Goal: Transaction & Acquisition: Purchase product/service

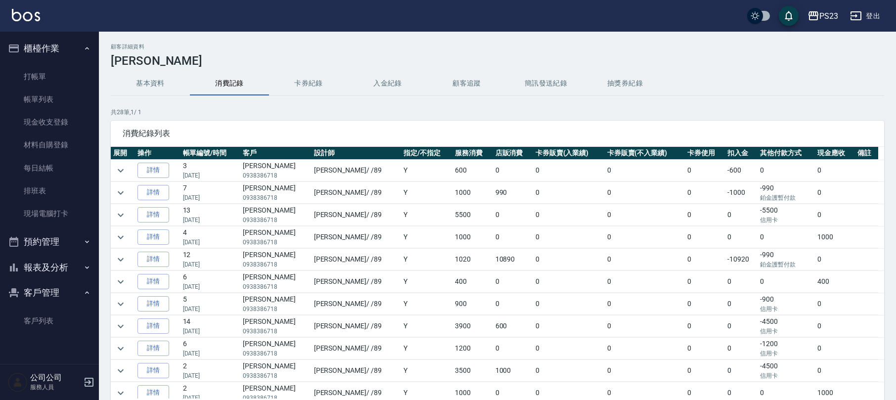
scroll to position [66, 0]
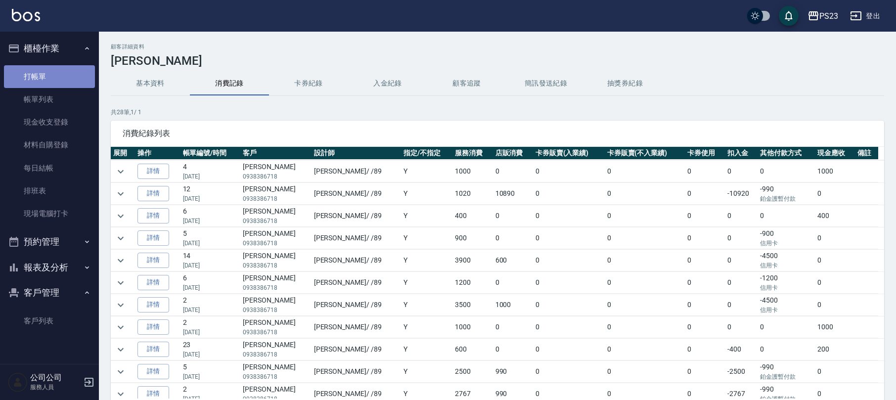
click at [31, 72] on link "打帳單" at bounding box center [49, 76] width 91 height 23
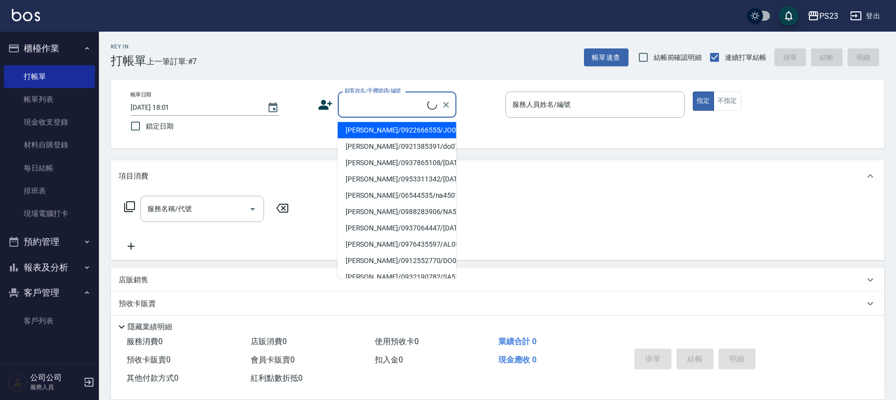
click at [360, 109] on input "顧客姓名/手機號碼/編號" at bounding box center [384, 104] width 85 height 17
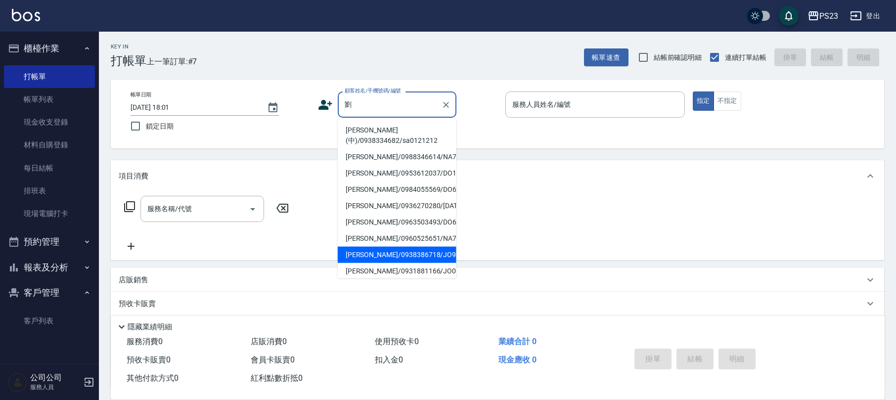
click at [403, 263] on li "[PERSON_NAME]/0938386718/JO9854123" at bounding box center [397, 255] width 119 height 16
type input "[PERSON_NAME]/0938386718/JO9854123"
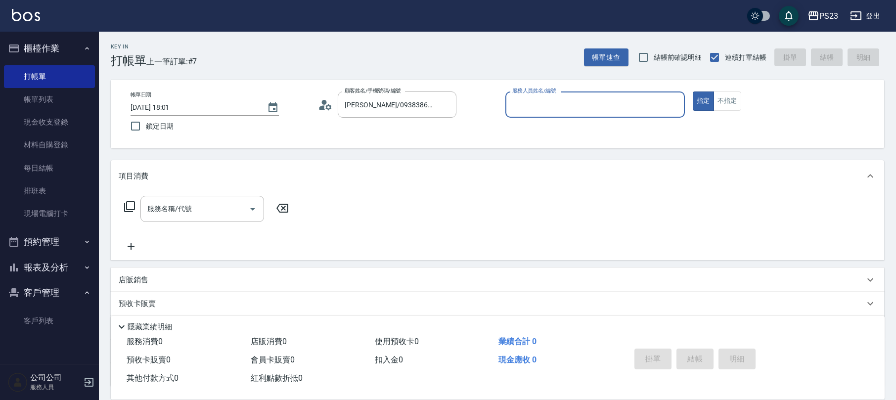
type input "[PERSON_NAME]-89"
click at [322, 107] on icon at bounding box center [322, 107] width 6 height 4
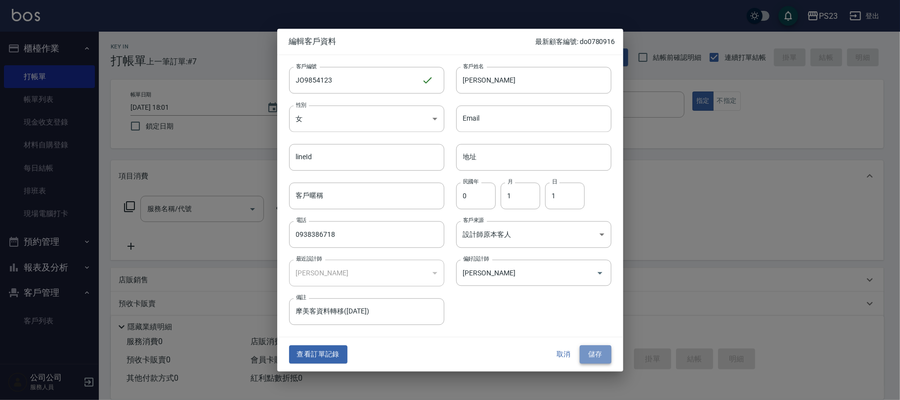
click at [597, 351] on button "儲存" at bounding box center [596, 355] width 32 height 18
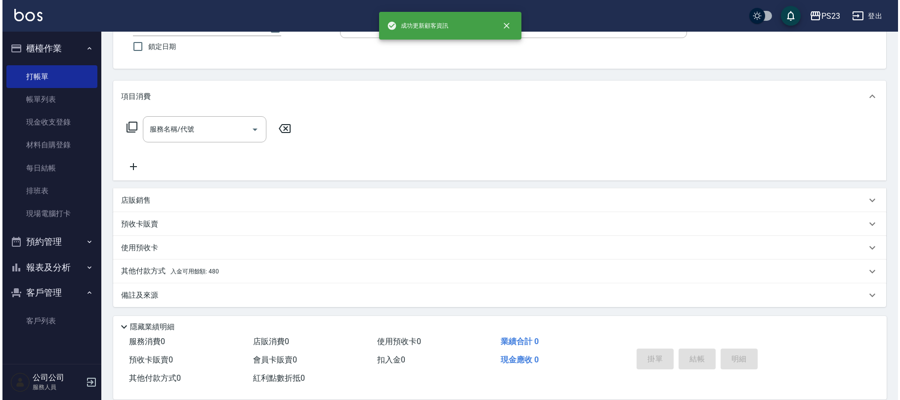
scroll to position [14, 0]
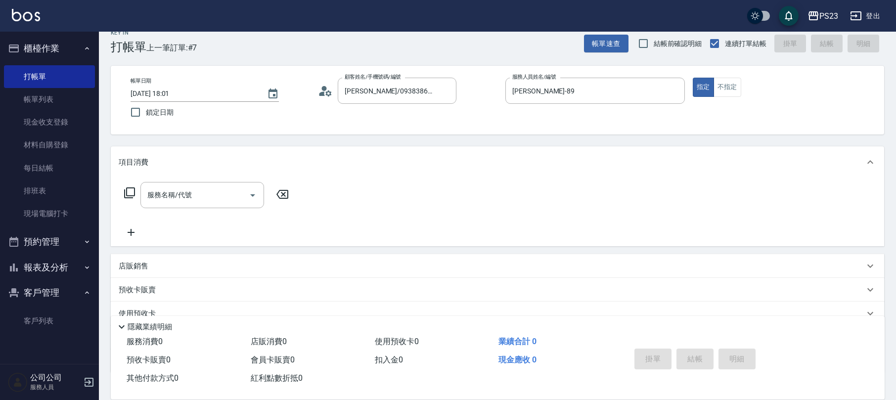
click at [125, 188] on icon at bounding box center [130, 193] width 12 height 12
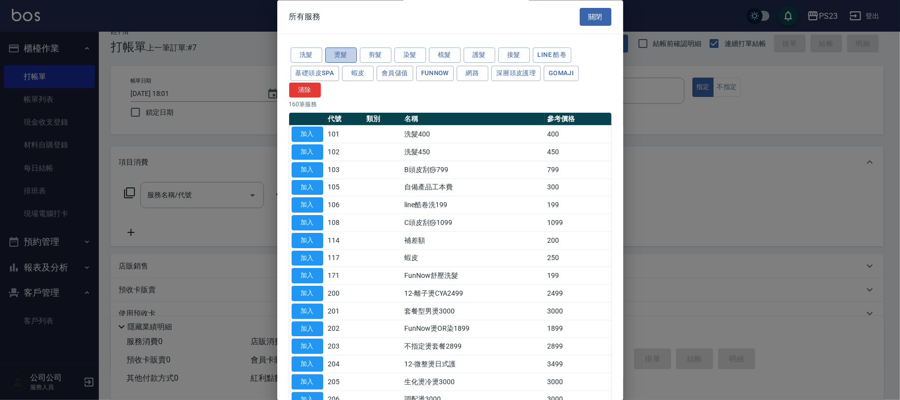
click at [332, 56] on button "燙髮" at bounding box center [341, 55] width 32 height 15
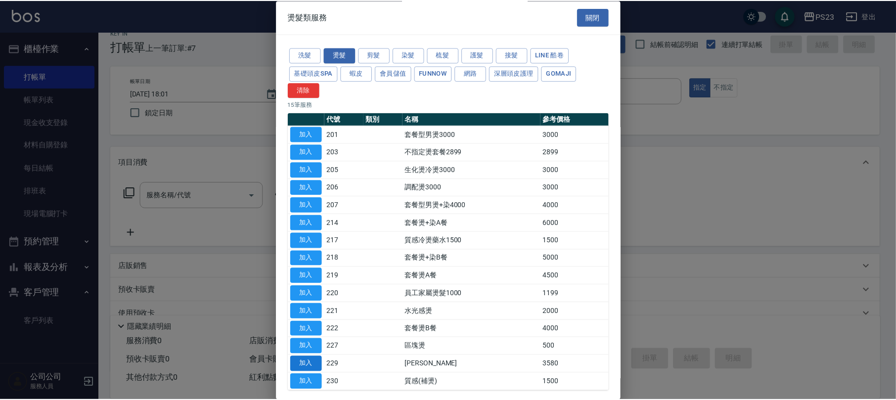
scroll to position [48, 0]
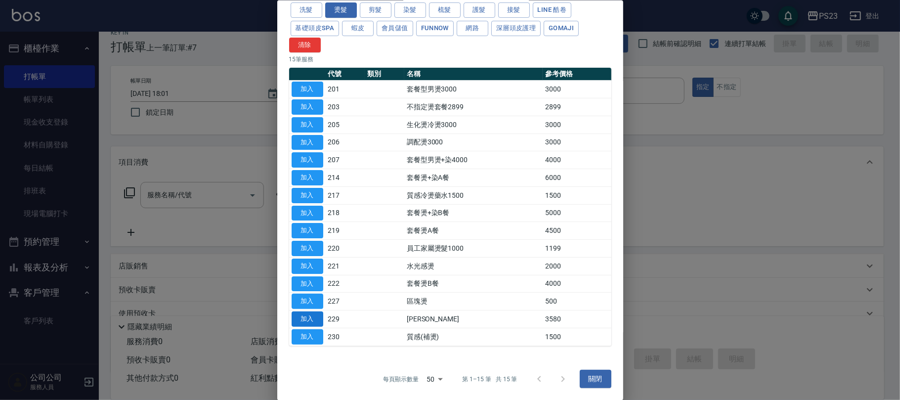
click at [305, 319] on button "加入" at bounding box center [308, 318] width 32 height 15
type input "[PERSON_NAME]燙(229)"
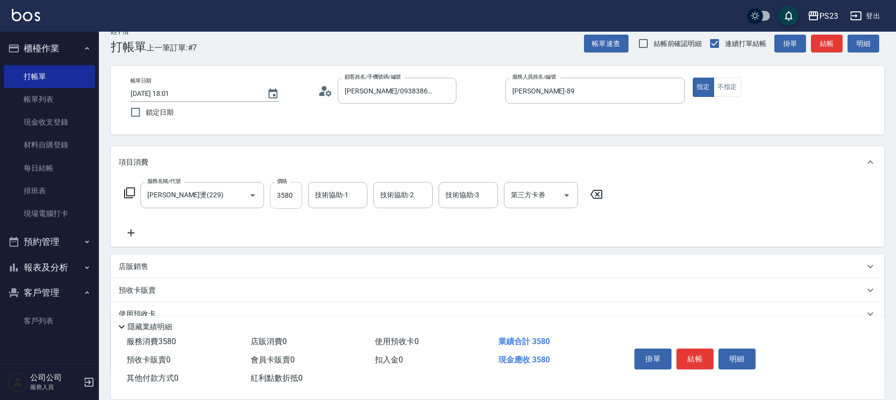
click at [287, 193] on input "3580" at bounding box center [286, 195] width 32 height 27
type input "3500"
type input "[PERSON_NAME]-89"
click at [143, 265] on p "店販銷售" at bounding box center [134, 267] width 30 height 10
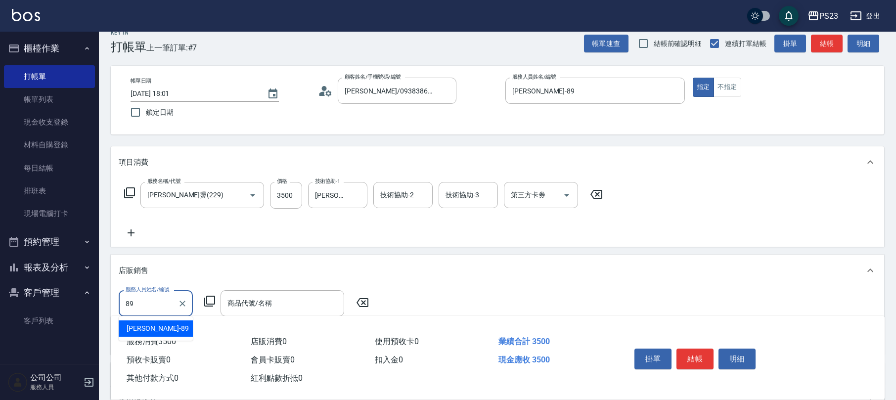
type input "[PERSON_NAME]-89"
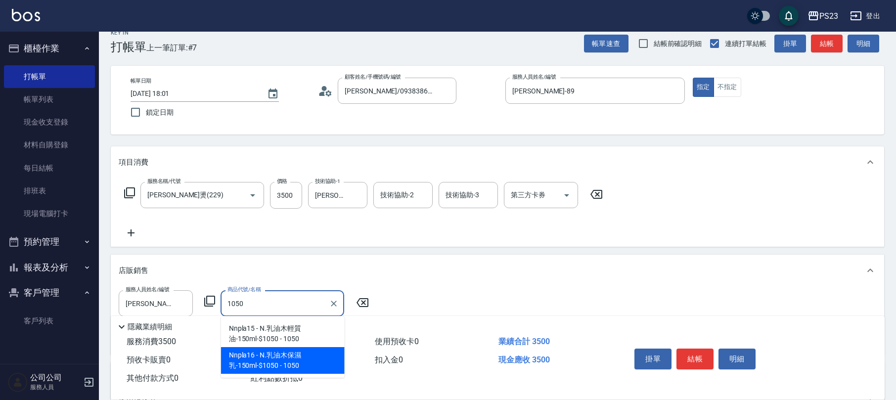
click at [288, 357] on span "Nnpla16 - N.乳油木保濕乳-150ml-$1050 - 1050" at bounding box center [283, 360] width 124 height 27
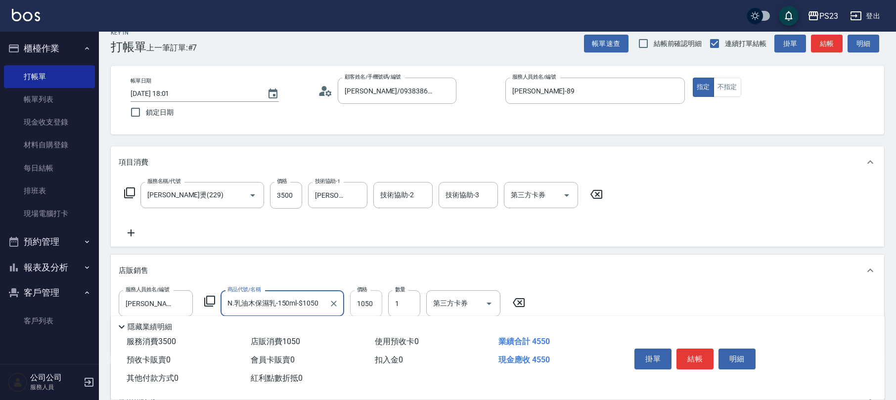
type input "N.乳油木保濕乳-150ml-$1050"
click at [379, 303] on input "1050" at bounding box center [366, 303] width 32 height 27
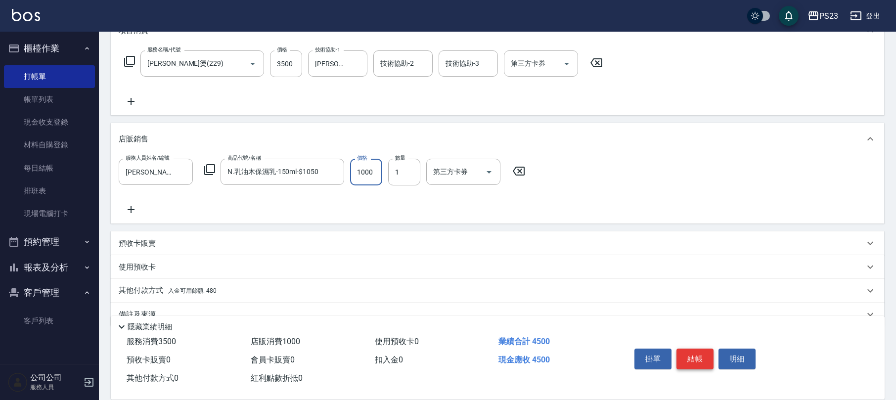
type input "1000"
click at [683, 354] on button "結帳" at bounding box center [694, 359] width 37 height 21
type input "[DATE] 18:02"
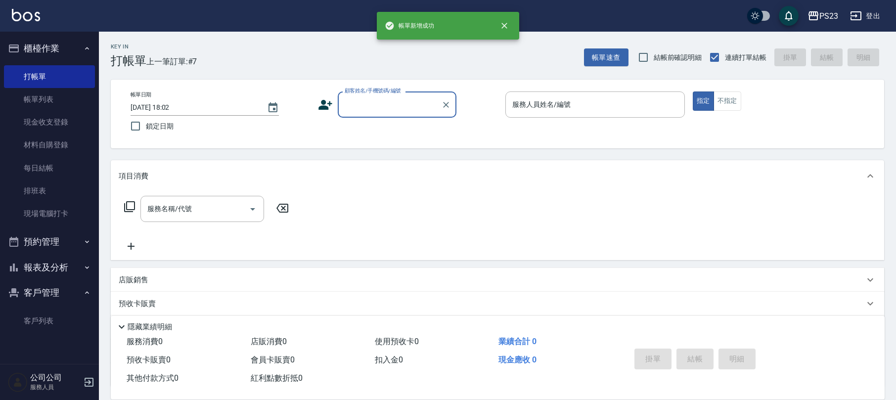
scroll to position [0, 0]
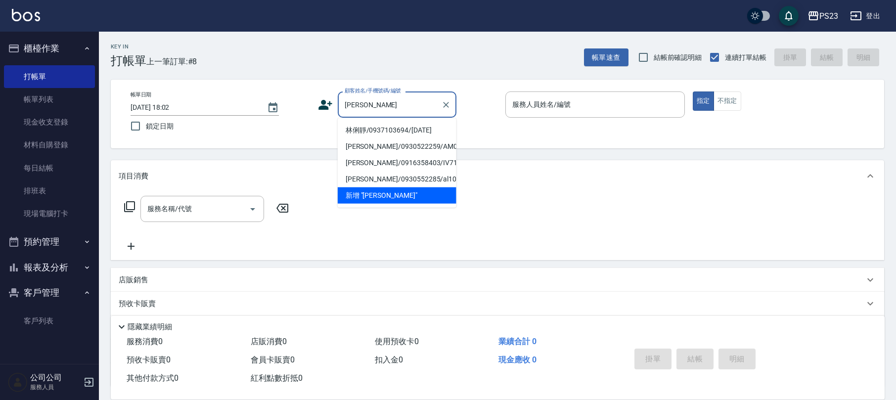
click at [388, 129] on li "林俐靜/0937103694/[DATE]" at bounding box center [397, 130] width 119 height 16
type input "林俐靜/0937103694/[DATE]"
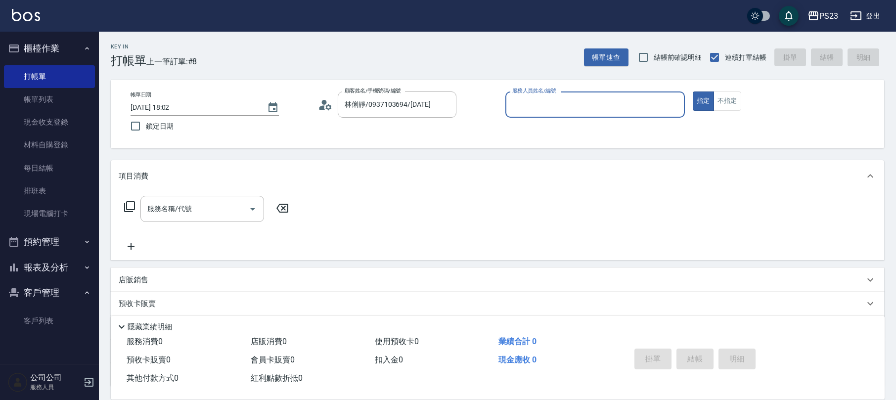
click at [319, 101] on icon at bounding box center [325, 104] width 15 height 15
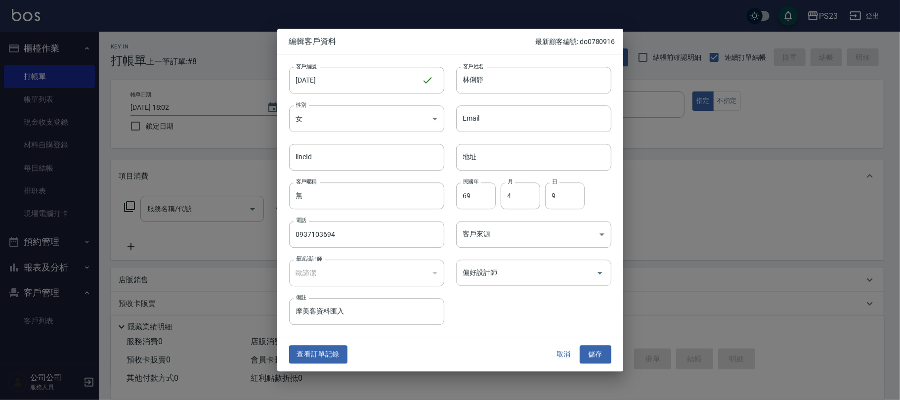
click at [507, 267] on input "偏好設計師" at bounding box center [527, 272] width 132 height 17
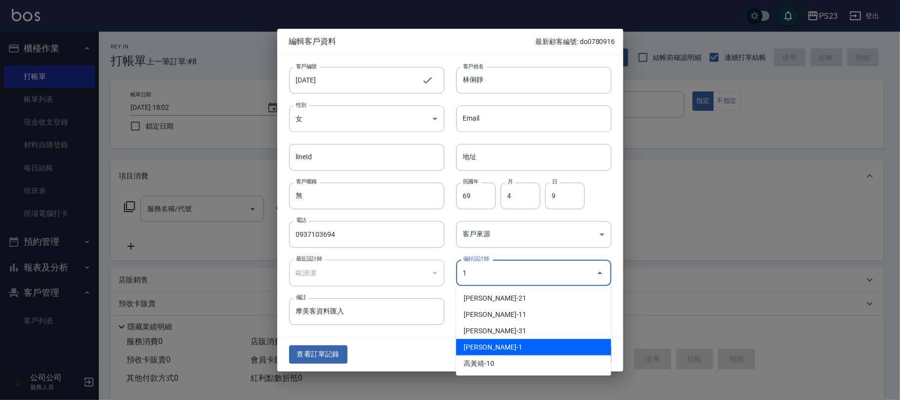
click at [468, 343] on li "[PERSON_NAME]-1" at bounding box center [533, 347] width 155 height 16
type input "歐諦潔"
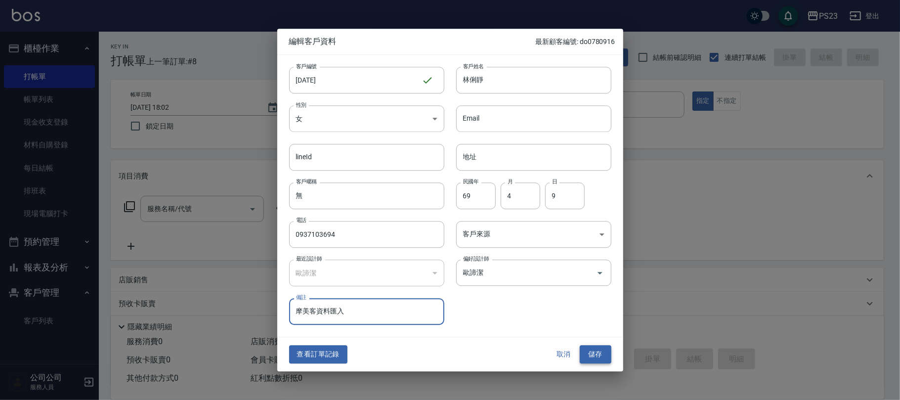
click at [604, 353] on button "儲存" at bounding box center [596, 355] width 32 height 18
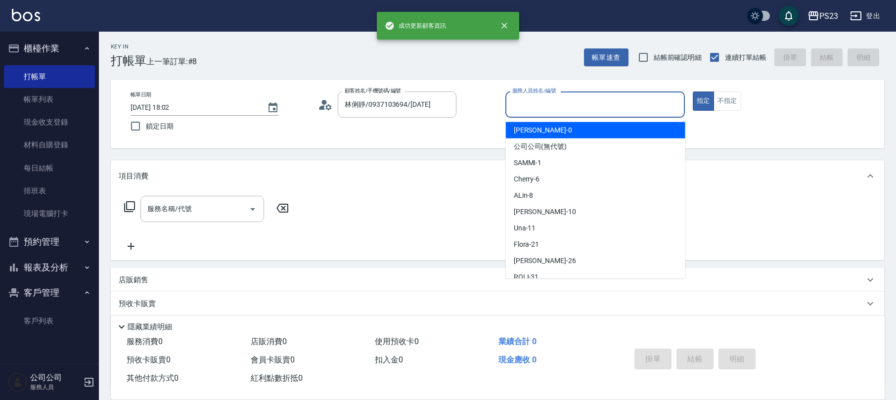
click at [540, 97] on div "服務人員姓名/編號 服務人員姓名/編號" at bounding box center [594, 104] width 179 height 26
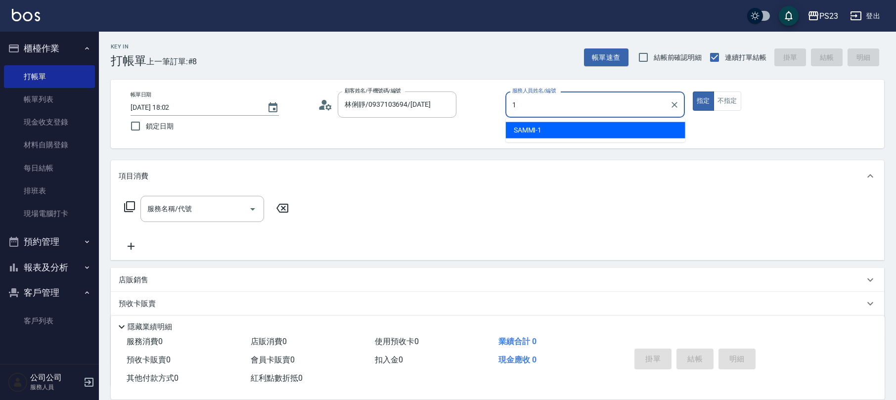
click at [532, 129] on span "SAMMI -1" at bounding box center [528, 130] width 28 height 10
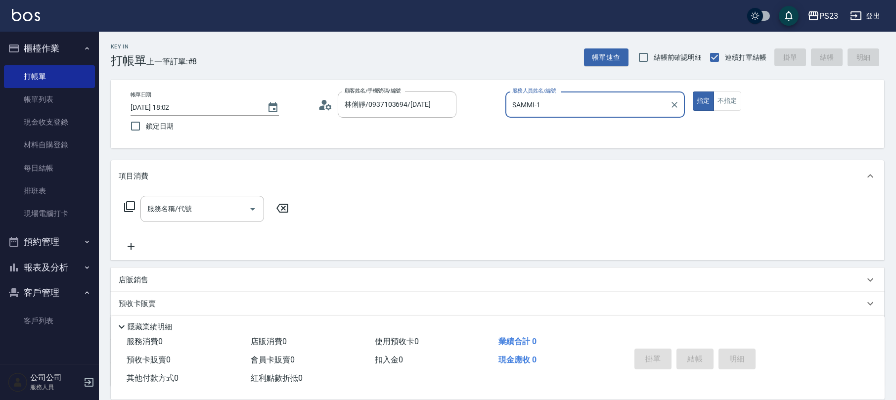
type input "SAMMI-1"
click at [131, 207] on icon at bounding box center [130, 207] width 12 height 12
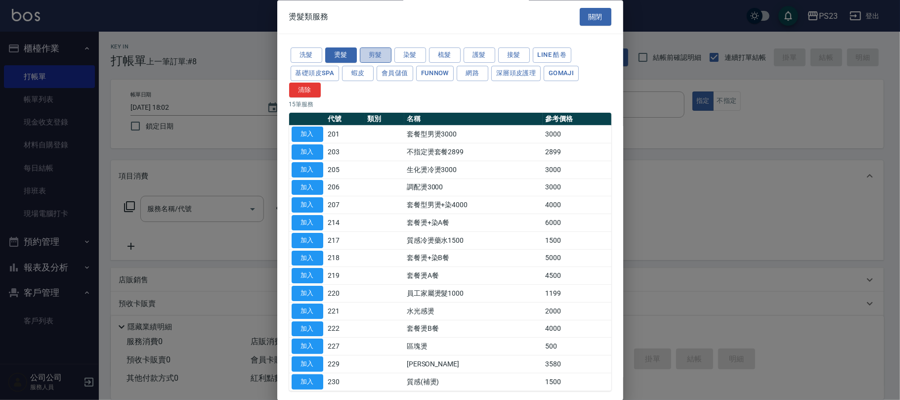
click at [376, 55] on button "剪髮" at bounding box center [376, 55] width 32 height 15
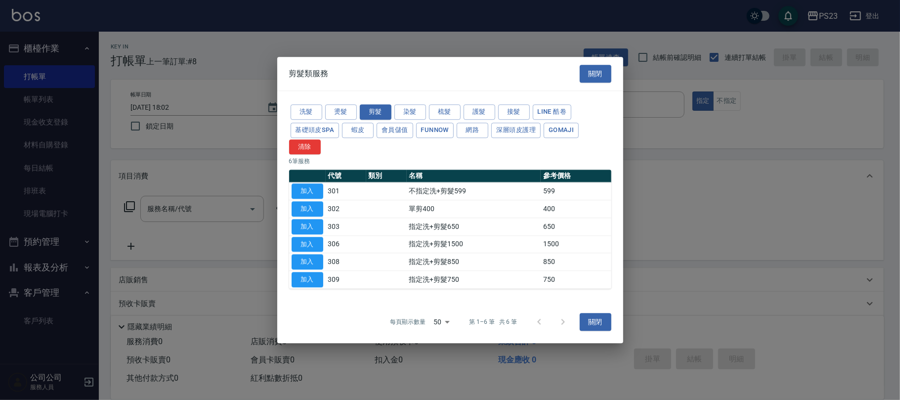
click at [313, 234] on td "加入" at bounding box center [307, 227] width 37 height 18
click at [313, 224] on button "加入" at bounding box center [308, 226] width 32 height 15
type input "指定洗+剪髮650(303)"
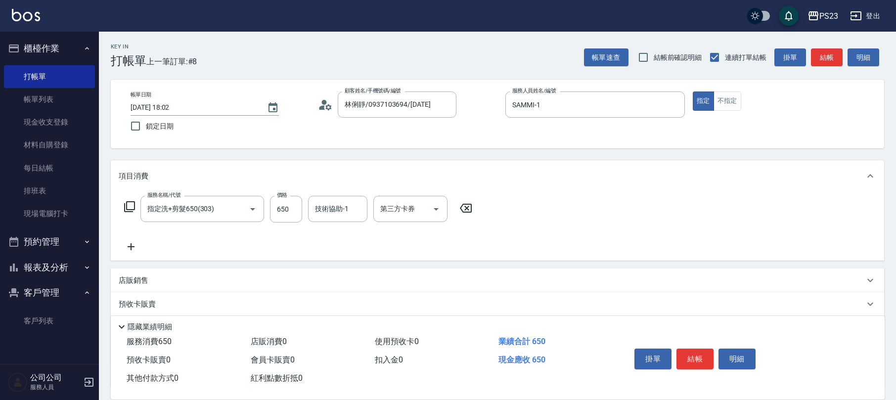
click at [303, 206] on div "服務名稱/代號 指定洗+剪髮650(303) 服務名稱/代號 價格 650 價格 技術協助-1 技術協助-1 第三方卡券 第三方卡券" at bounding box center [298, 209] width 359 height 27
click at [290, 212] on input "650" at bounding box center [286, 209] width 32 height 27
type input "850"
type input "SAMMI-1"
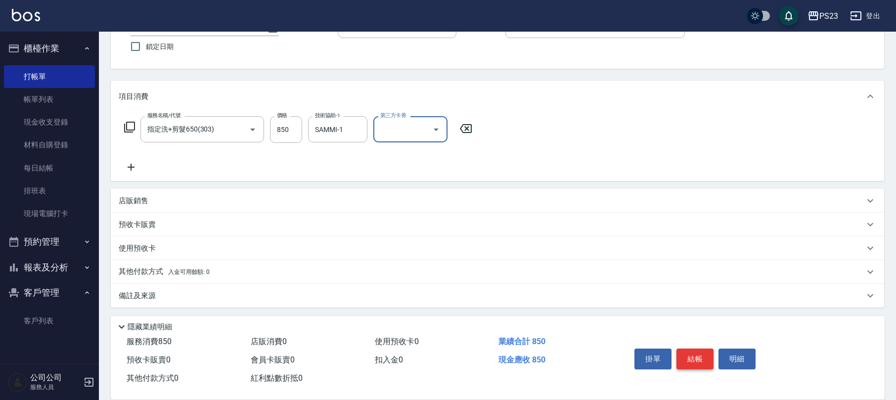
click at [680, 361] on button "結帳" at bounding box center [694, 359] width 37 height 21
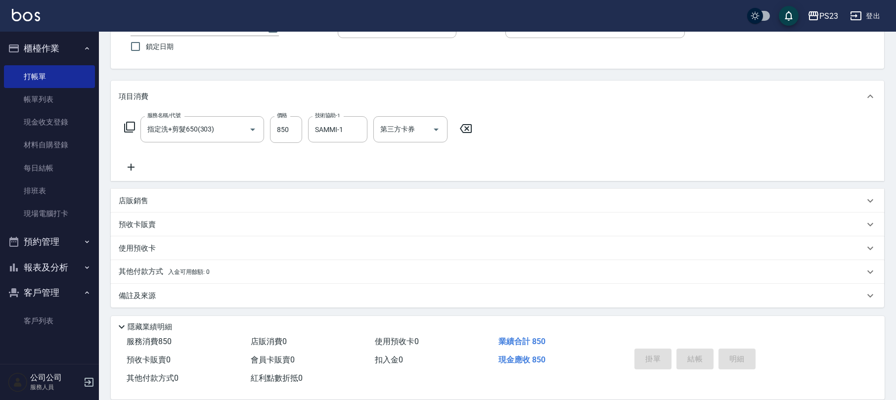
type input "[DATE] 18:04"
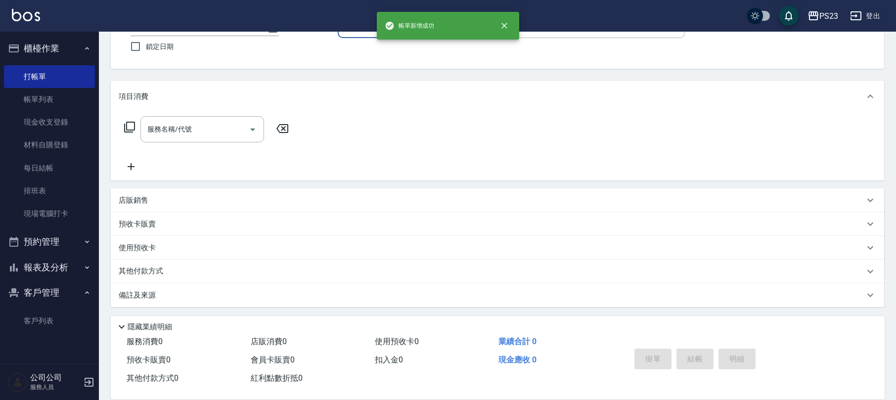
scroll to position [0, 0]
